Goal: Task Accomplishment & Management: Complete application form

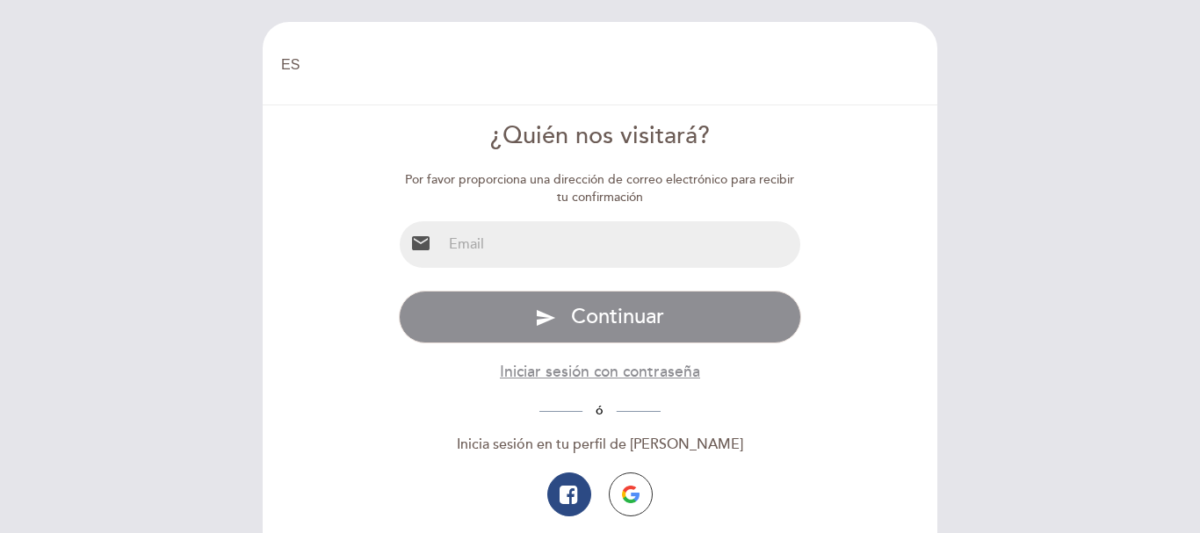
select select "es"
click at [506, 260] on input "email" at bounding box center [621, 244] width 359 height 47
type input "[EMAIL_ADDRESS][DOMAIN_NAME]"
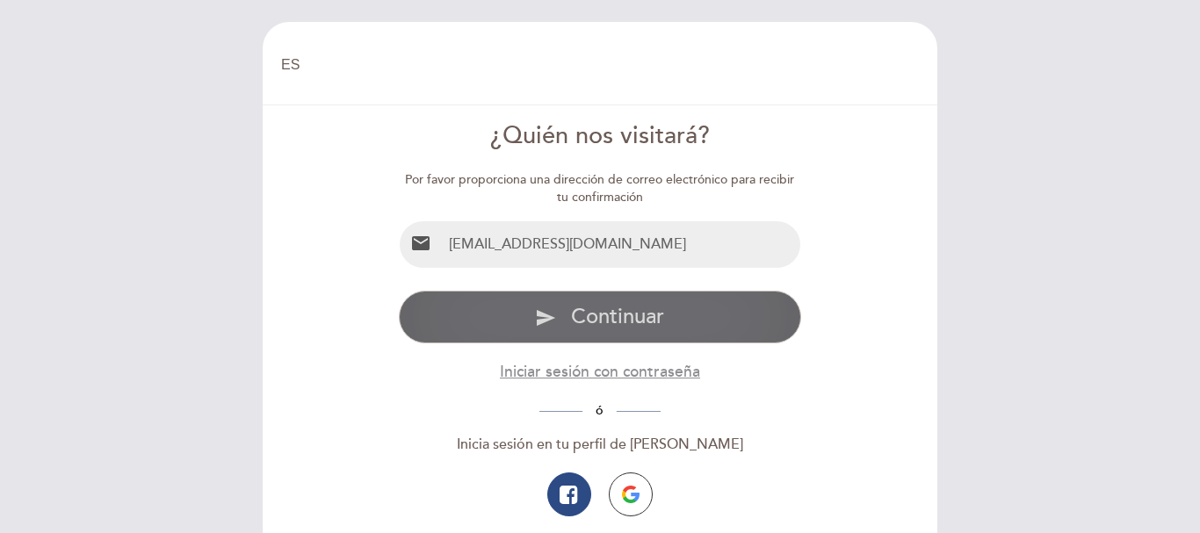
click at [582, 322] on span "Continuar" at bounding box center [617, 316] width 93 height 25
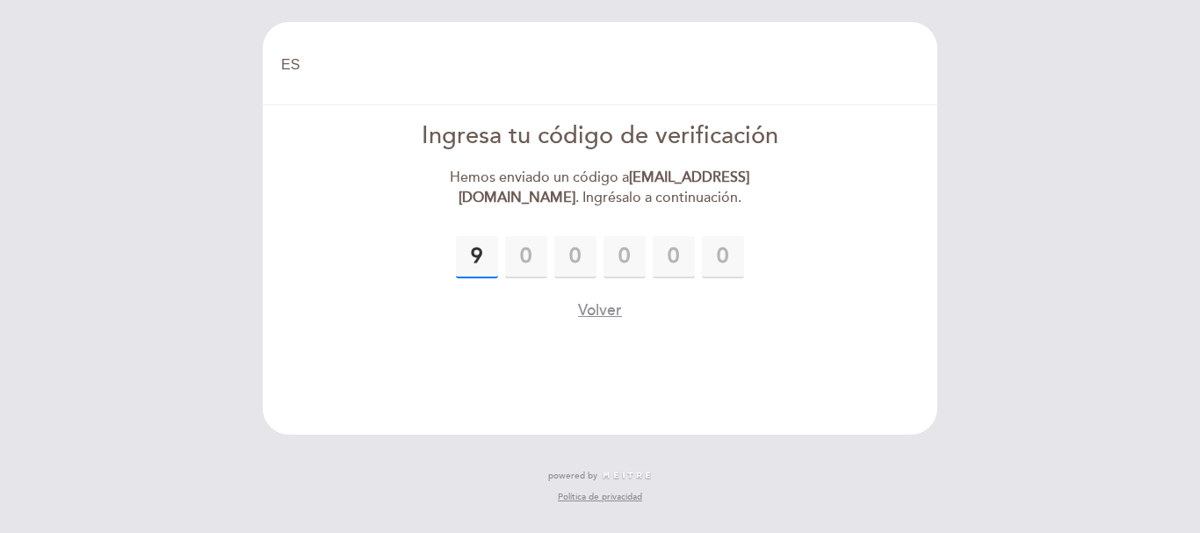
type input "9"
type input "6"
type input "1"
type input "0"
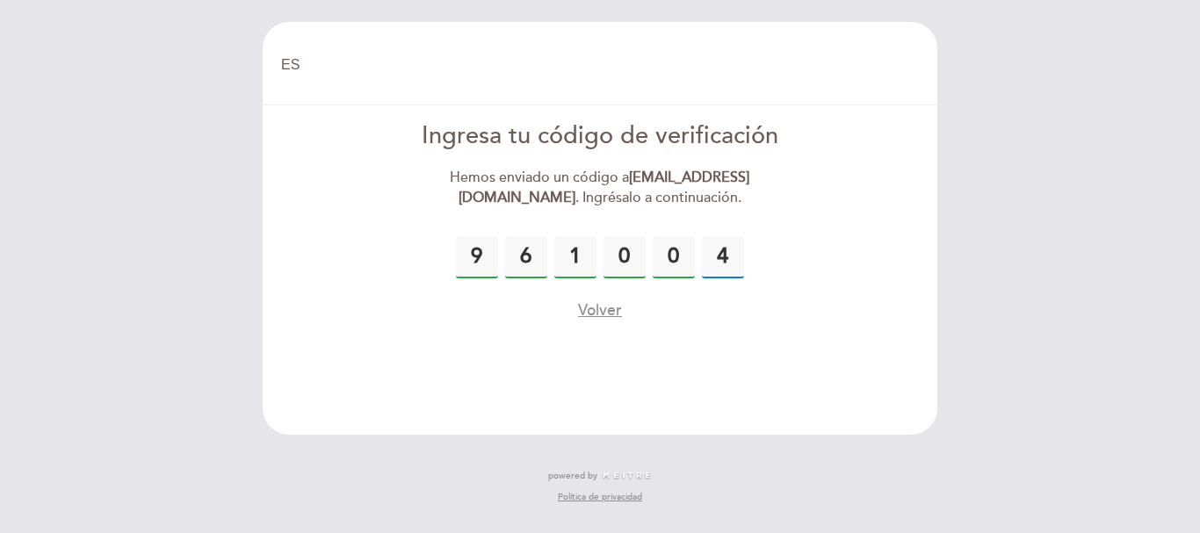
type input "4"
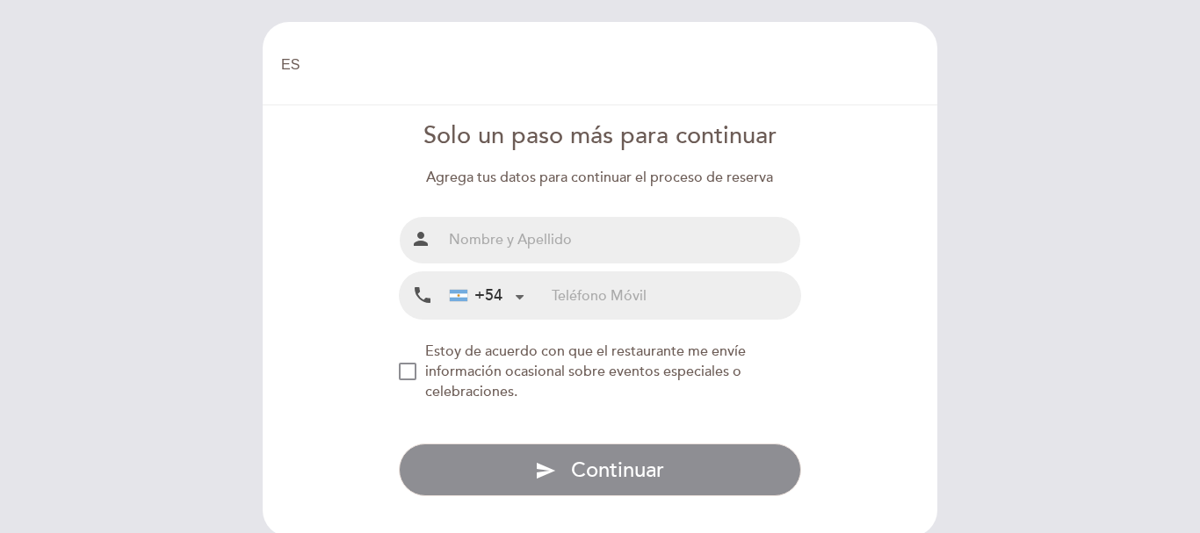
click at [539, 255] on input "text" at bounding box center [621, 240] width 359 height 47
type input "[PERSON_NAME]"
click at [547, 296] on div "+54 [GEOGRAPHIC_DATA] +54 [GEOGRAPHIC_DATA] +54 [GEOGRAPHIC_DATA] ([GEOGRAPHIC_…" at bounding box center [497, 295] width 110 height 47
click at [524, 285] on div "+54" at bounding box center [487, 295] width 88 height 45
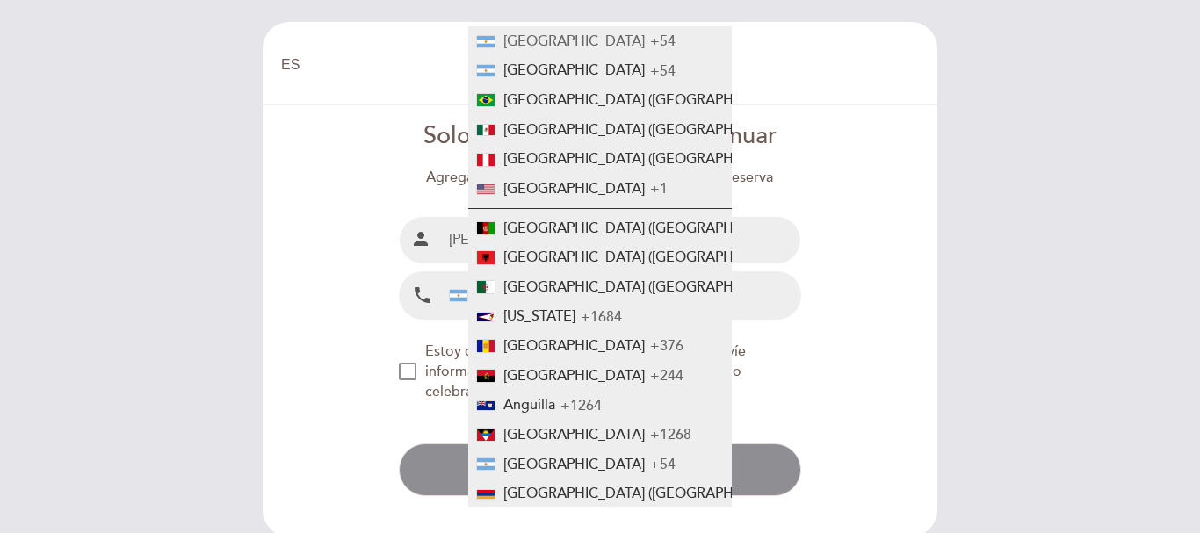
click at [650, 44] on span "+54" at bounding box center [662, 42] width 25 height 18
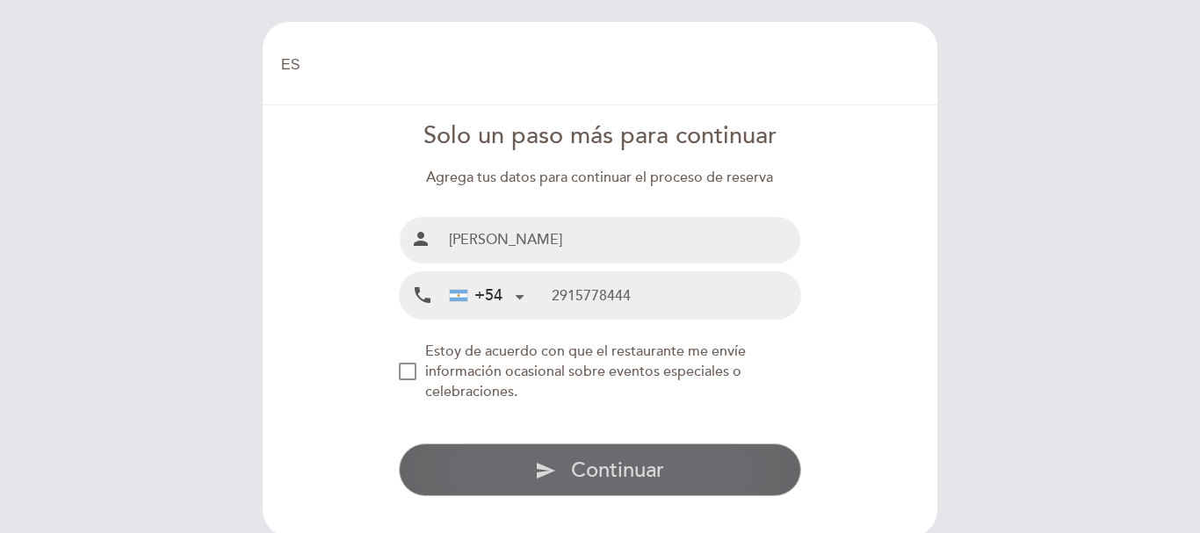
type input "2915778444"
click at [600, 473] on span "Continuar" at bounding box center [617, 470] width 93 height 25
